Goal: Complete application form

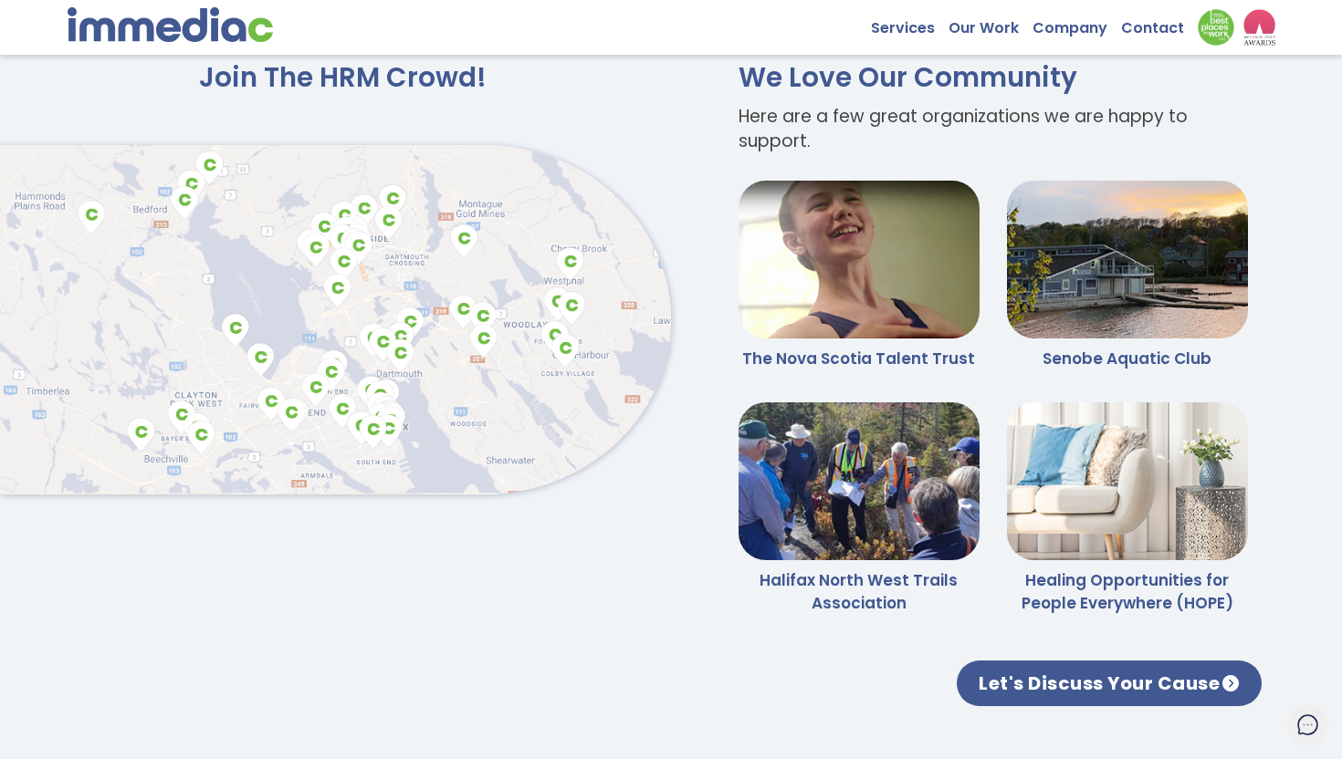
scroll to position [4105, 0]
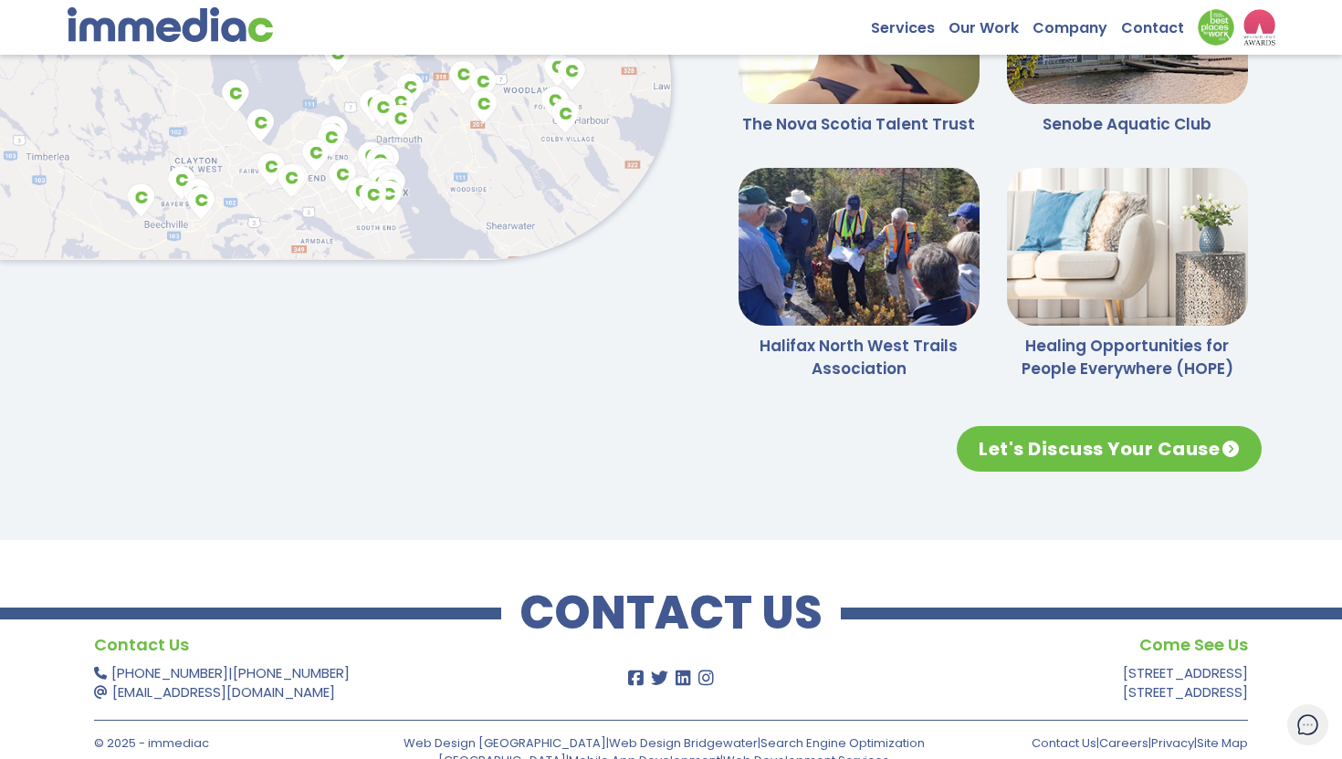
click at [1126, 426] on link "Let's Discuss Your Cause" at bounding box center [1108, 449] width 305 height 46
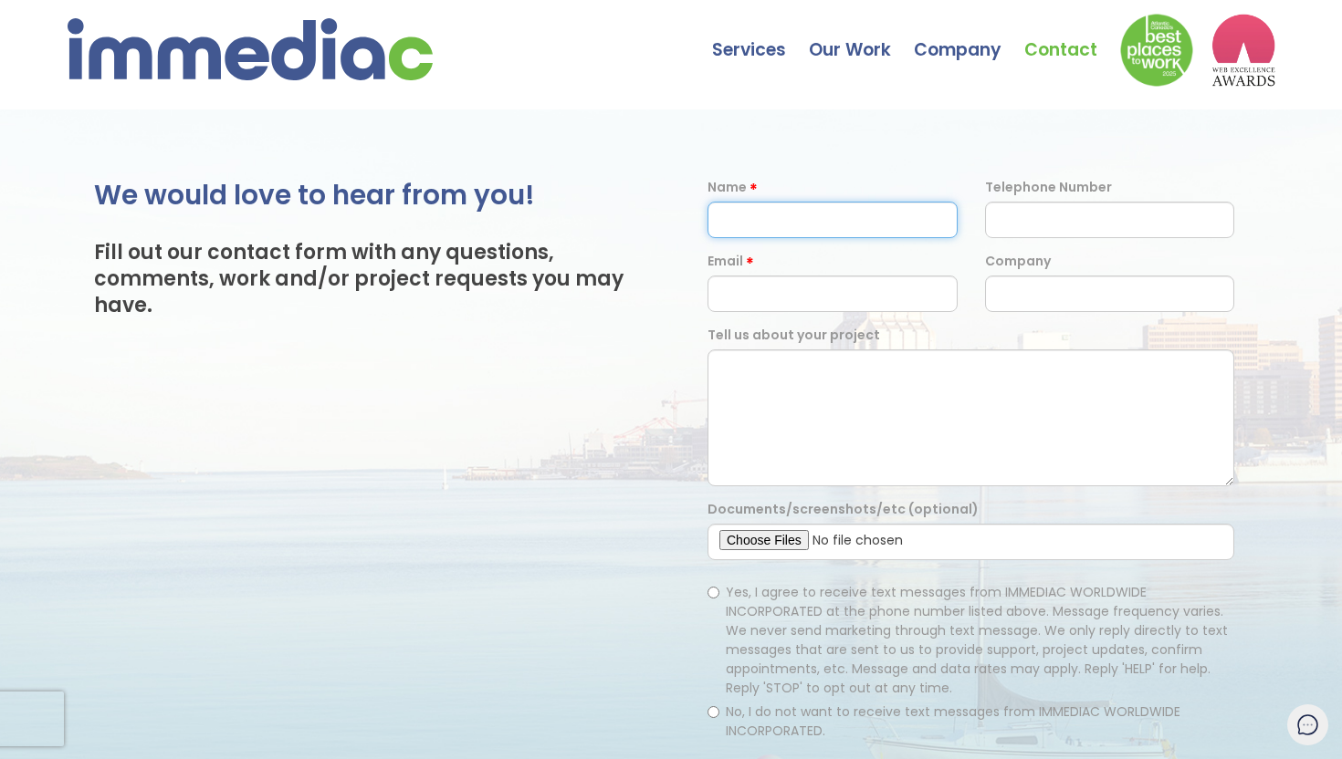
click at [861, 208] on input "text" at bounding box center [832, 220] width 250 height 37
type input "[PERSON_NAME] [PERSON_NAME]"
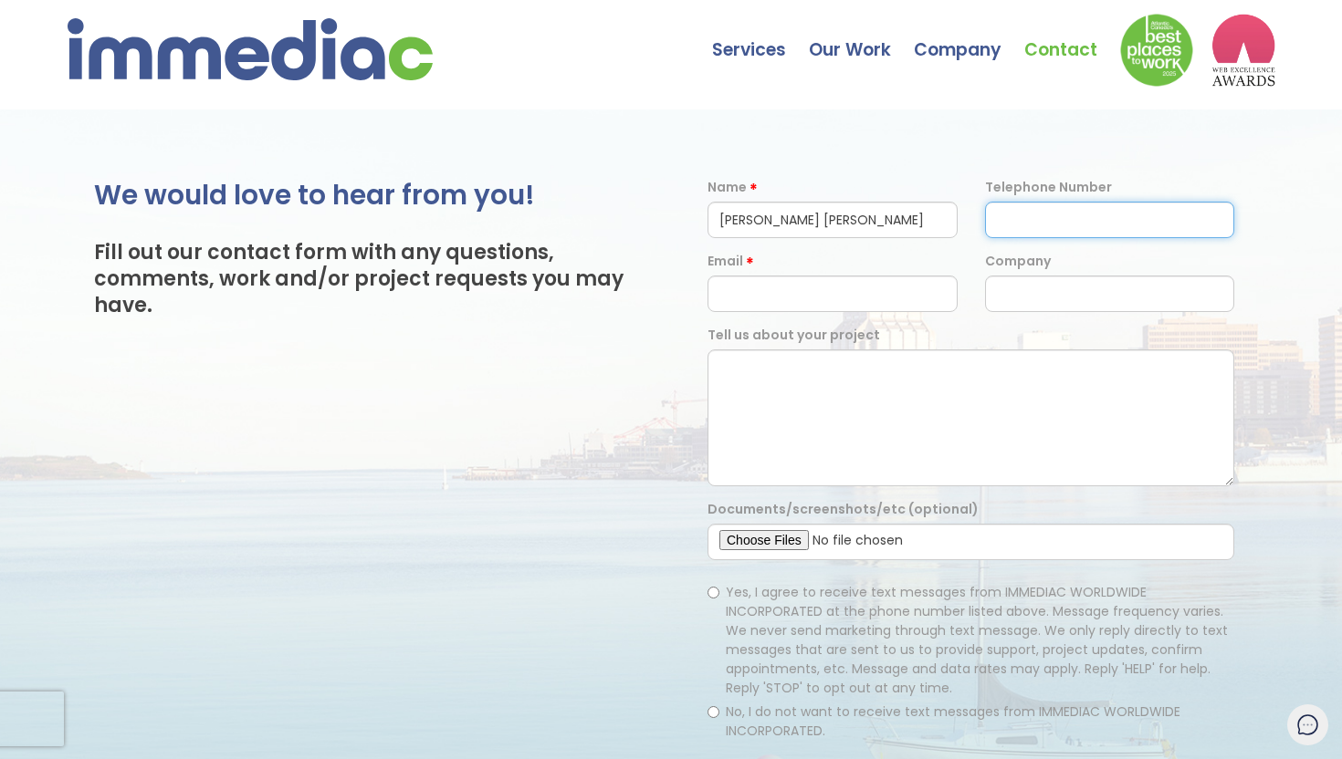
click at [996, 221] on input "text" at bounding box center [1110, 220] width 250 height 37
type input "7823213618"
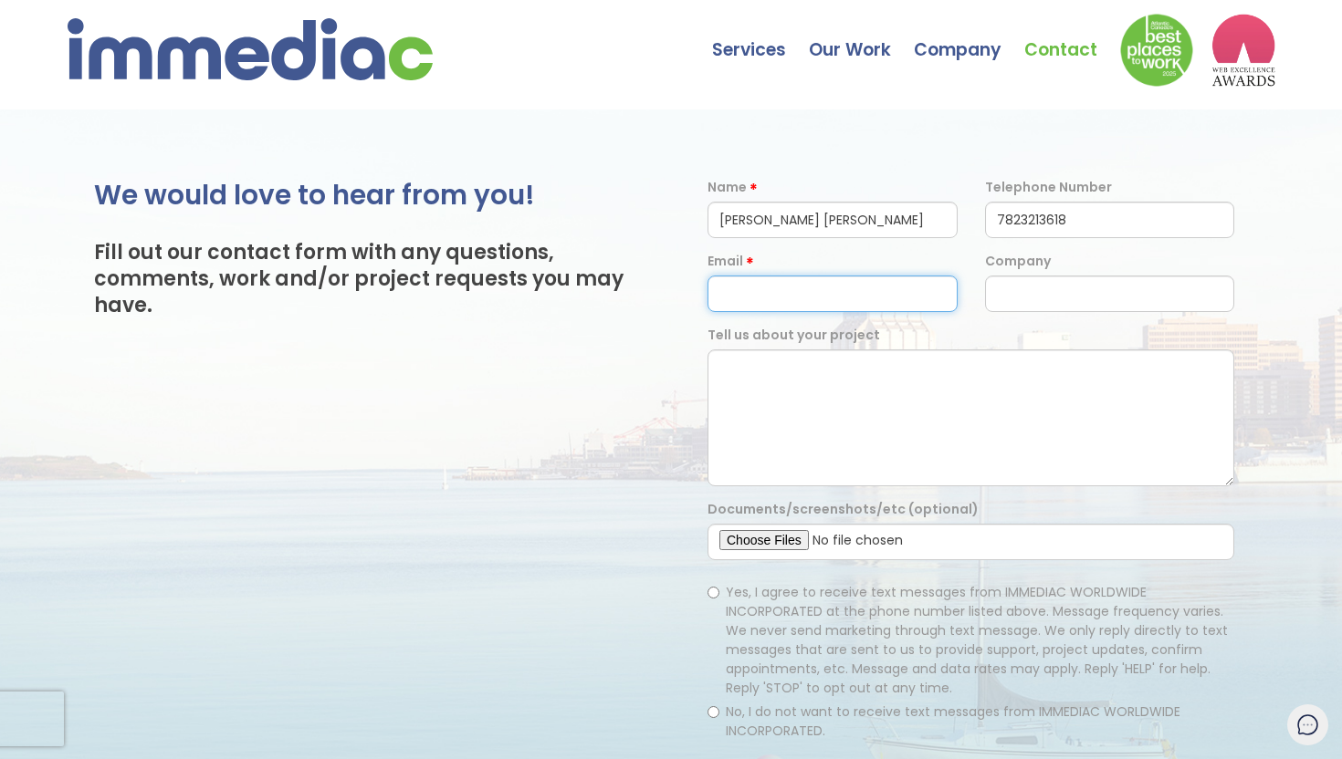
click at [830, 279] on input "email" at bounding box center [832, 294] width 250 height 37
type input "[EMAIL_ADDRESS][DOMAIN_NAME]"
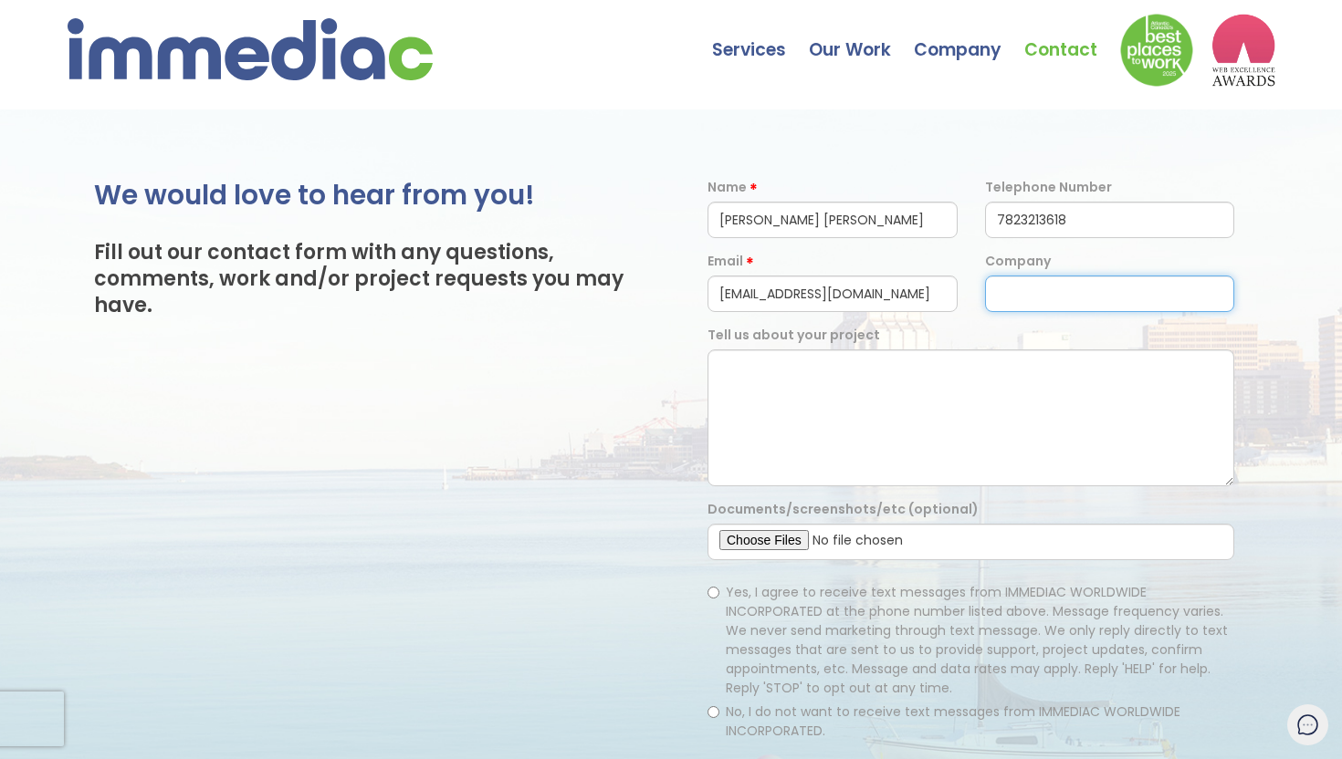
click at [1047, 281] on input "text" at bounding box center [1110, 294] width 250 height 37
type input "N/A"
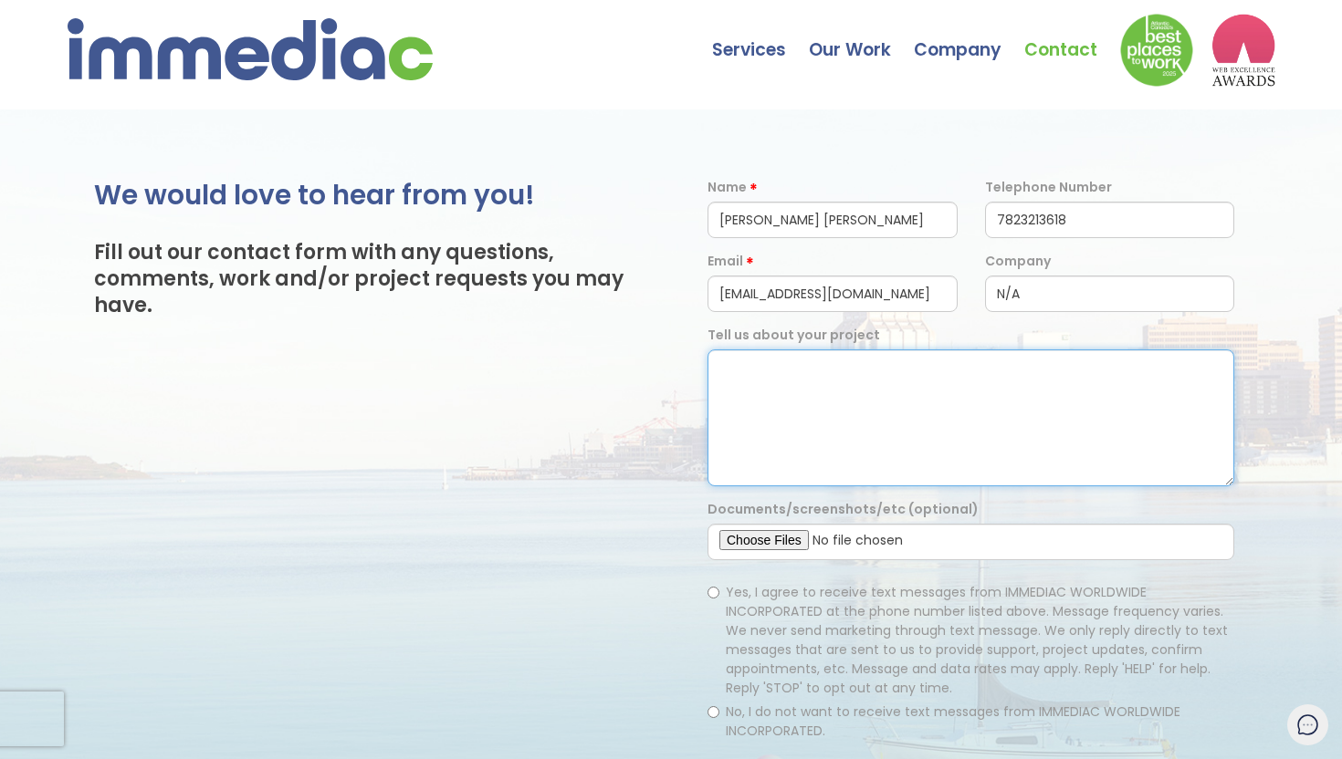
click at [767, 358] on textarea at bounding box center [970, 418] width 527 height 137
paste textarea "Simple app: user registration, viewing products, basic ordering,"
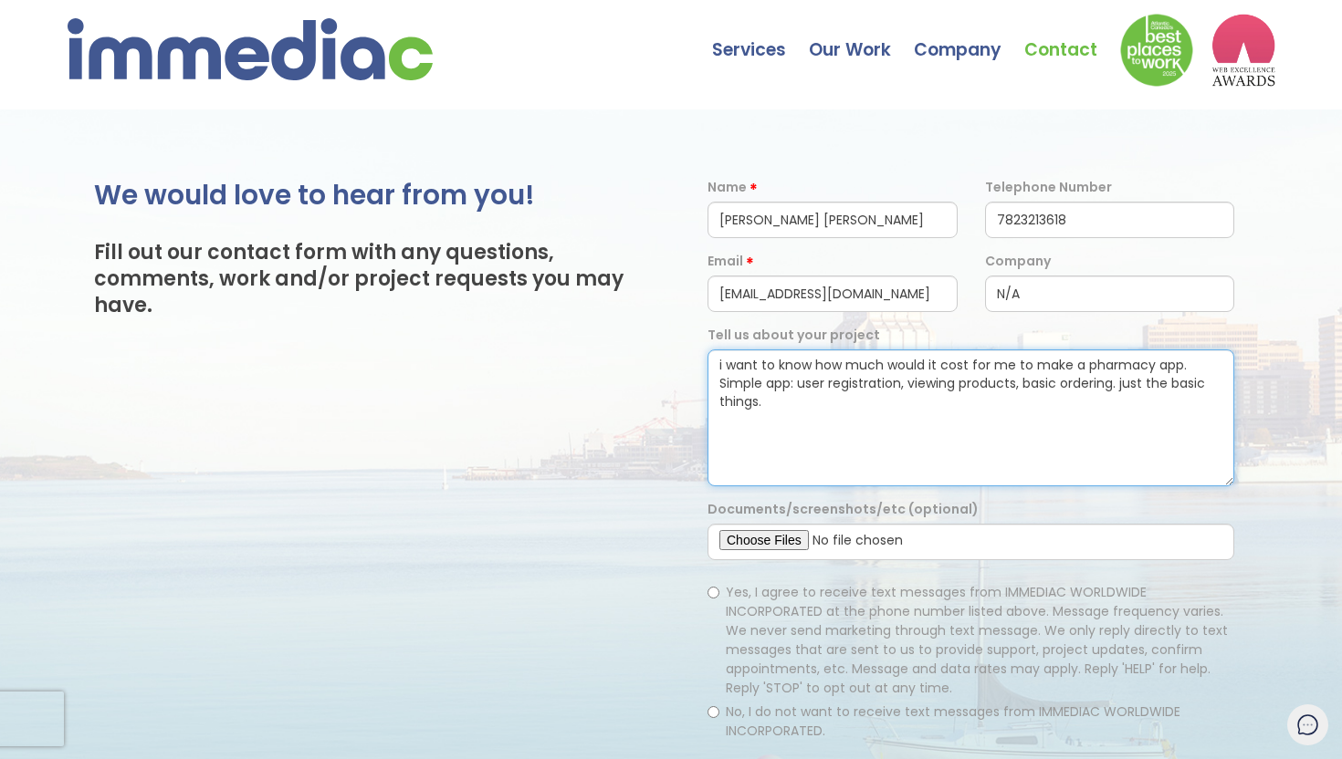
type textarea "i want to know how much would it cost for me to make a pharmacy app. Simple app…"
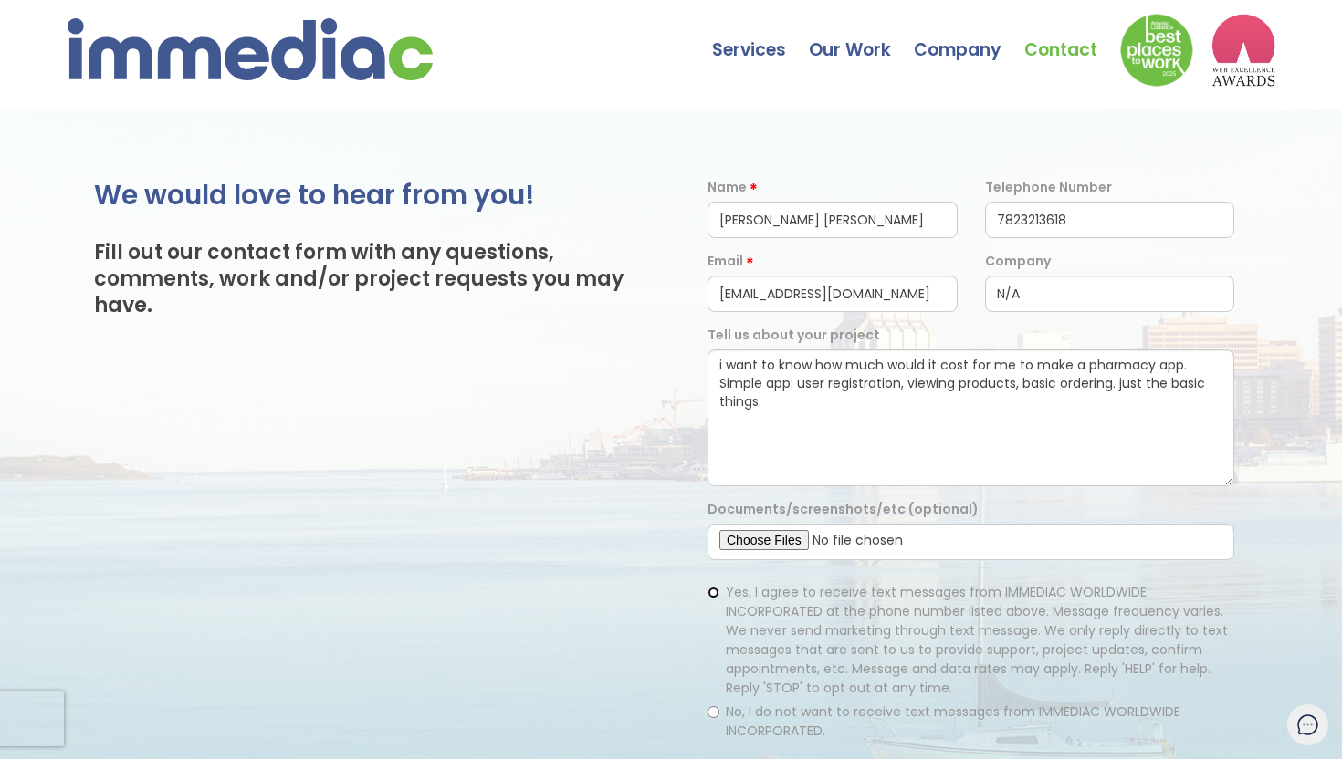
click at [716, 587] on input "Yes, I agree to receive text messages from IMMEDIAC WORLDWIDE INCORPORATED at t…" at bounding box center [713, 593] width 12 height 12
radio input "true"
click at [712, 706] on input "No, I do not want to receive text messages from IMMEDIAC WORLDWIDE INCORPORATED." at bounding box center [713, 712] width 12 height 12
radio input "true"
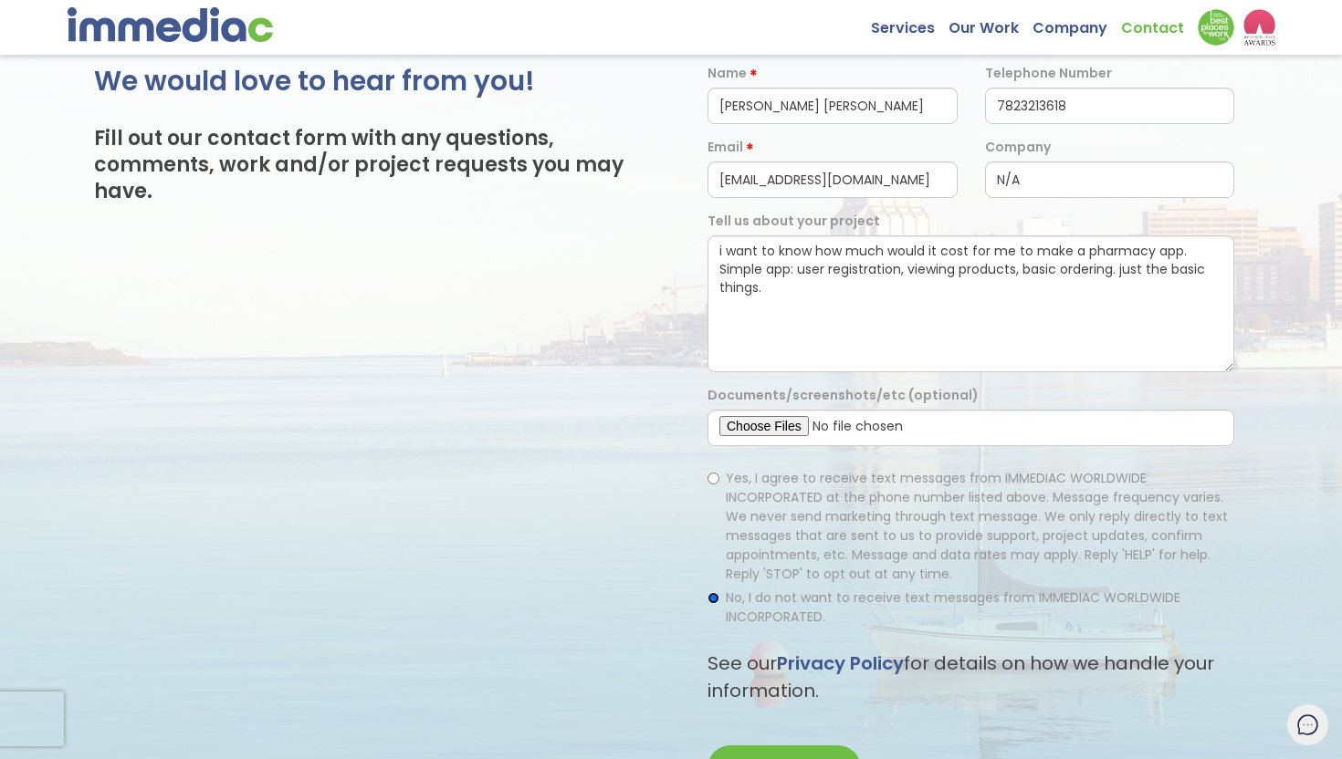
scroll to position [137, 0]
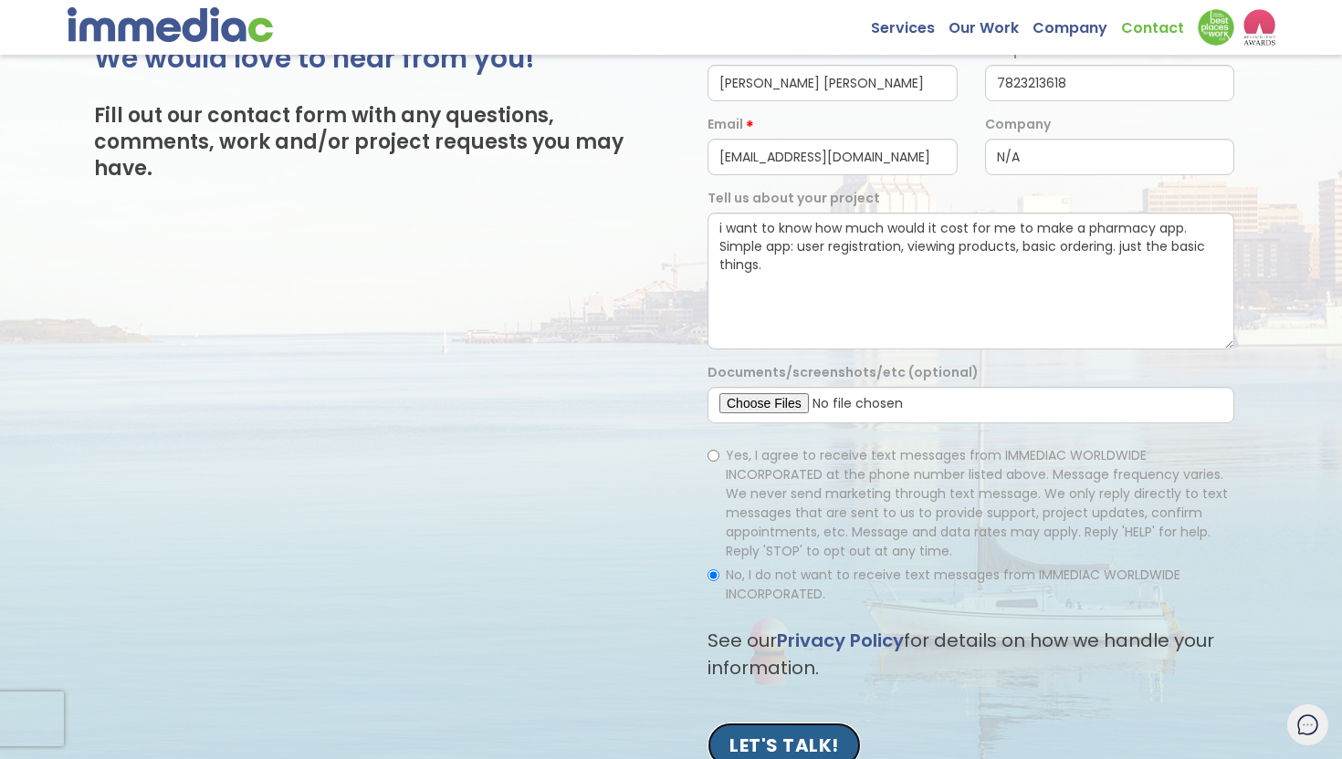
click at [796, 723] on input "LET'S TALK!" at bounding box center [783, 746] width 153 height 46
